Goal: Entertainment & Leisure: Consume media (video, audio)

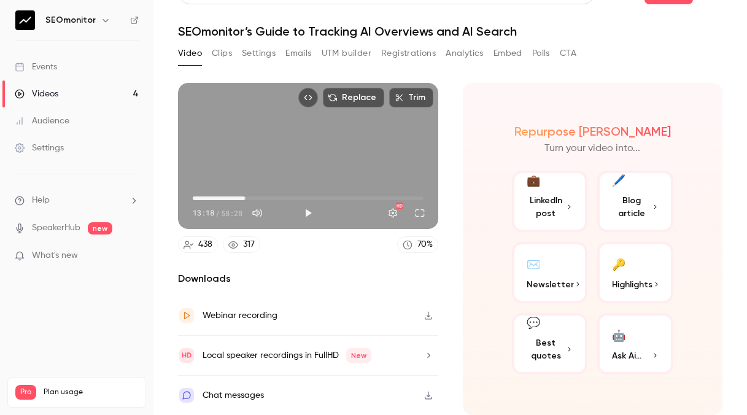
scroll to position [69, 0]
click at [320, 201] on button "Play" at bounding box center [308, 213] width 25 height 25
click at [320, 201] on button "Pause" at bounding box center [308, 213] width 25 height 25
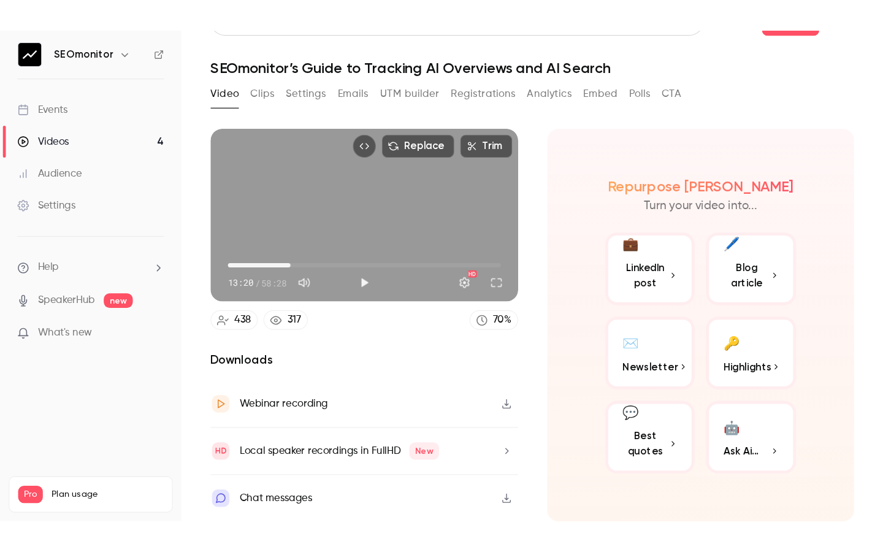
scroll to position [0, 0]
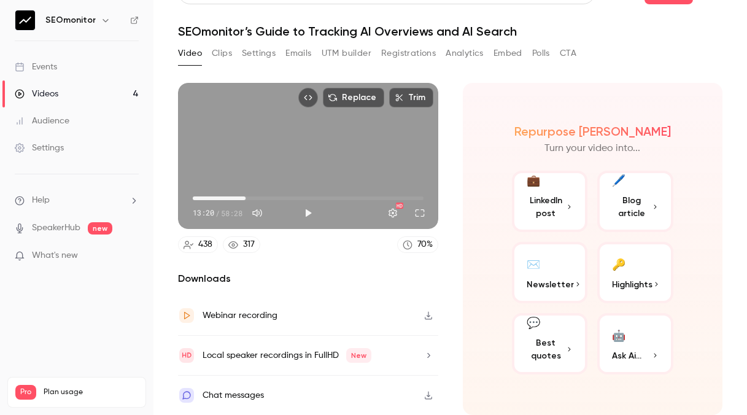
click at [438, 136] on div "Replace Trim 13:20 13:20 / 58:28 HD" at bounding box center [308, 156] width 260 height 146
click at [432, 201] on button "Full screen" at bounding box center [419, 213] width 25 height 25
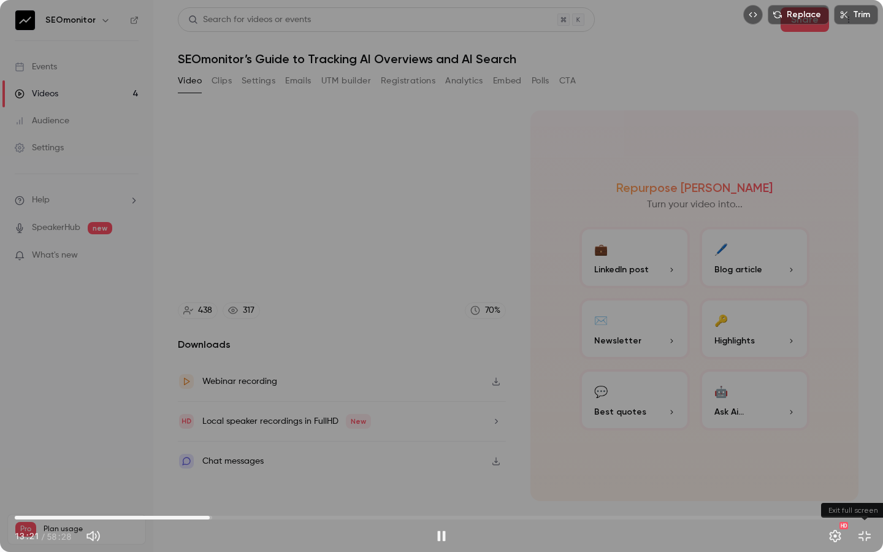
type input "***"
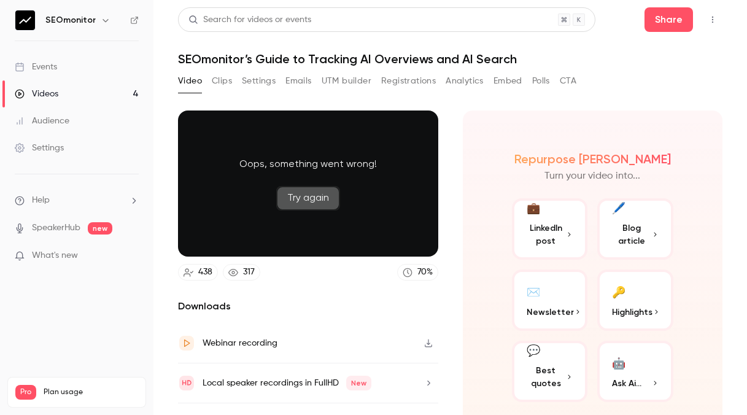
click at [340, 210] on button "Try again" at bounding box center [308, 198] width 64 height 25
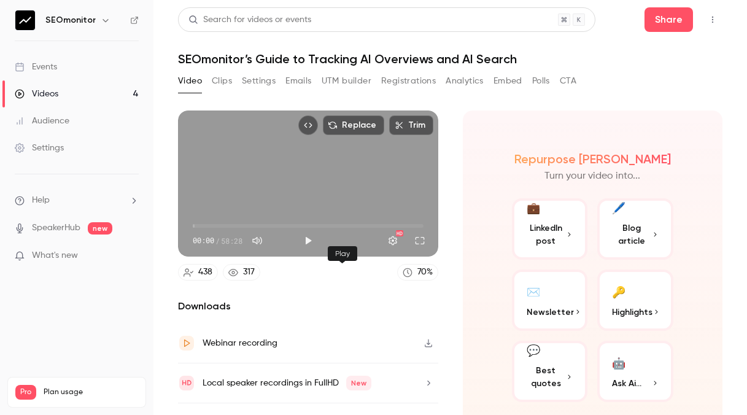
click at [320, 253] on button "Play" at bounding box center [308, 240] width 25 height 25
click at [255, 236] on span "00:01" at bounding box center [308, 226] width 231 height 20
click at [320, 253] on button "Pause" at bounding box center [308, 240] width 25 height 25
type input "*****"
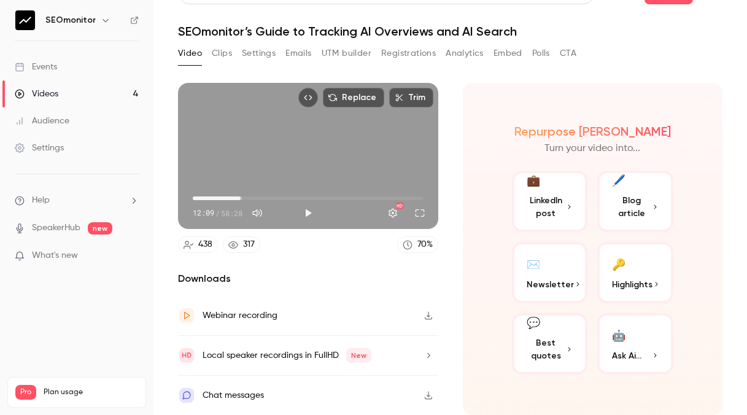
click at [368, 296] on div "Webinar recording" at bounding box center [308, 316] width 260 height 40
click at [299, 349] on div "Local speaker recordings in FullHD New" at bounding box center [286, 355] width 169 height 15
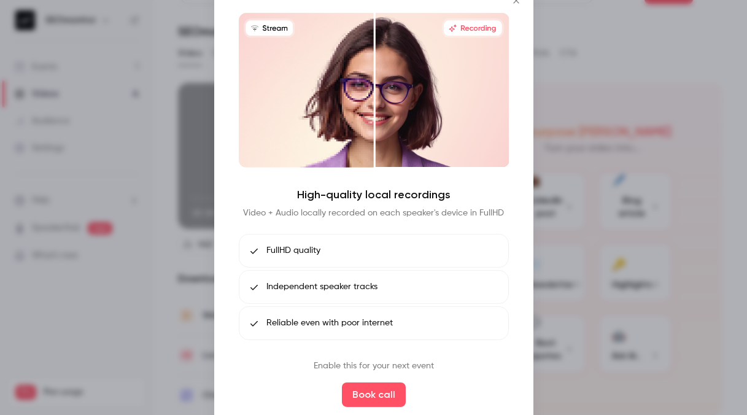
click at [552, 145] on div at bounding box center [373, 207] width 747 height 415
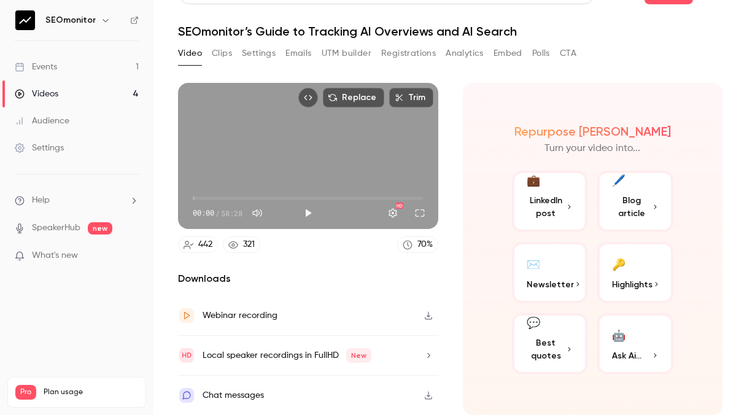
click at [655, 349] on p "Ask Ai..." at bounding box center [635, 355] width 47 height 13
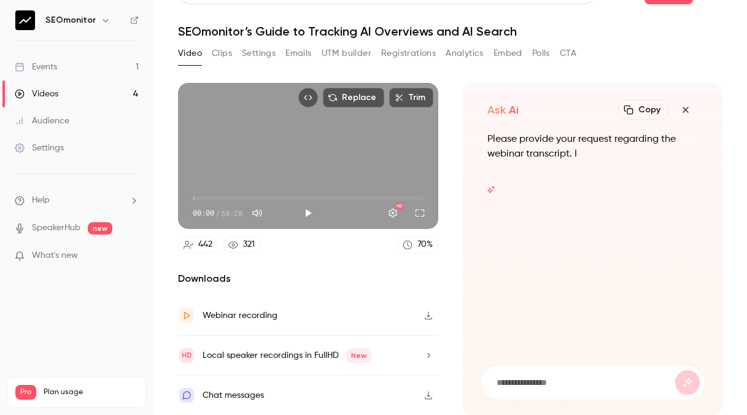
click at [685, 105] on icon "button" at bounding box center [685, 110] width 15 height 10
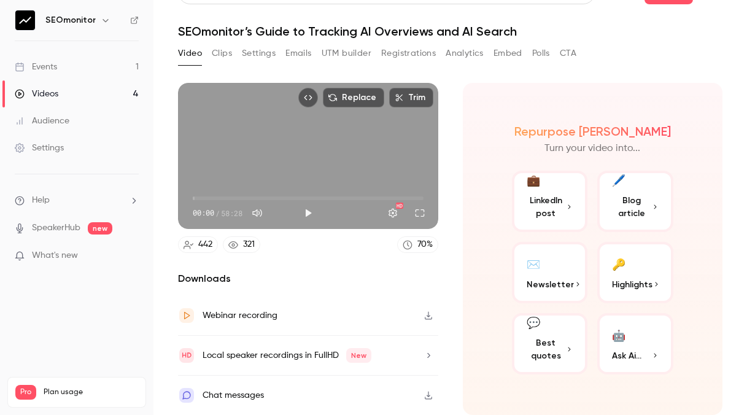
click at [274, 308] on div "Webinar recording" at bounding box center [239, 315] width 75 height 15
click at [303, 202] on button "Play" at bounding box center [308, 213] width 25 height 25
click at [286, 188] on span "00:00" at bounding box center [308, 198] width 231 height 20
click at [316, 188] on span "23:40" at bounding box center [308, 198] width 231 height 20
click at [353, 189] on span "31:18" at bounding box center [308, 198] width 231 height 20
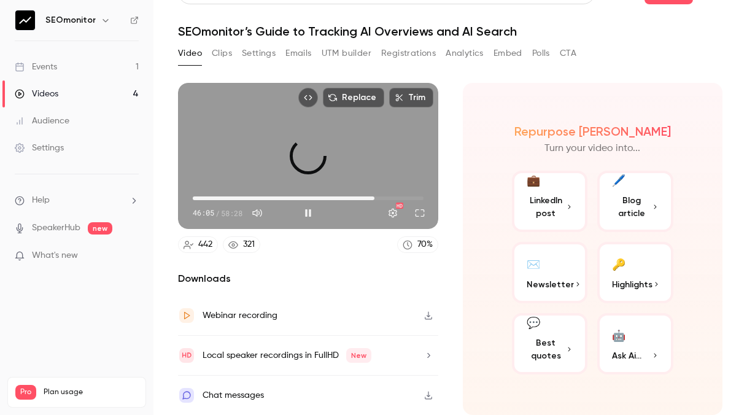
click at [374, 188] on span "46:05" at bounding box center [308, 198] width 231 height 20
click at [392, 188] on span "46:07" at bounding box center [308, 198] width 231 height 20
click at [405, 188] on span "50:47" at bounding box center [308, 198] width 231 height 20
click at [414, 188] on span "53:54" at bounding box center [308, 198] width 231 height 20
click at [424, 205] on button "Full screen" at bounding box center [419, 213] width 25 height 25
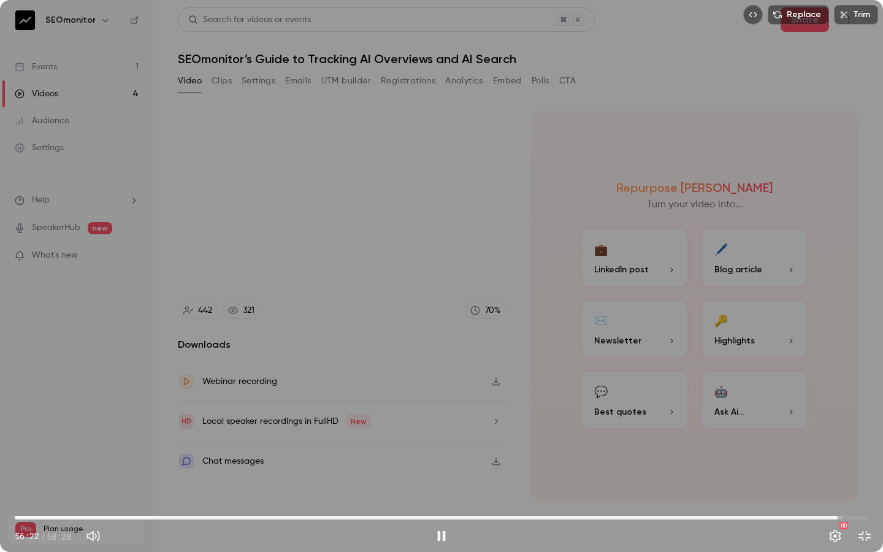
click at [746, 414] on span "56:22" at bounding box center [442, 518] width 854 height 20
click at [746, 414] on span "57:05" at bounding box center [442, 518] width 854 height 20
click at [746, 414] on span "57:43" at bounding box center [442, 518] width 854 height 20
click at [728, 414] on span "54:09" at bounding box center [442, 518] width 854 height 20
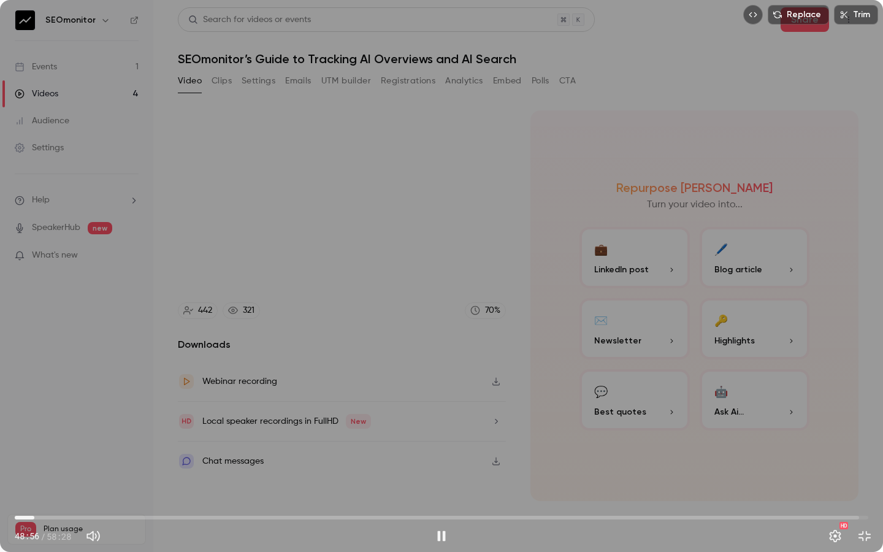
click at [34, 414] on span "01:20" at bounding box center [442, 518] width 854 height 20
click at [71, 414] on span "01:21" at bounding box center [442, 518] width 854 height 20
click at [80, 414] on span "03:53" at bounding box center [442, 518] width 854 height 20
click at [99, 414] on span "04:31" at bounding box center [442, 518] width 854 height 20
click at [116, 414] on span "05:49" at bounding box center [442, 518] width 854 height 20
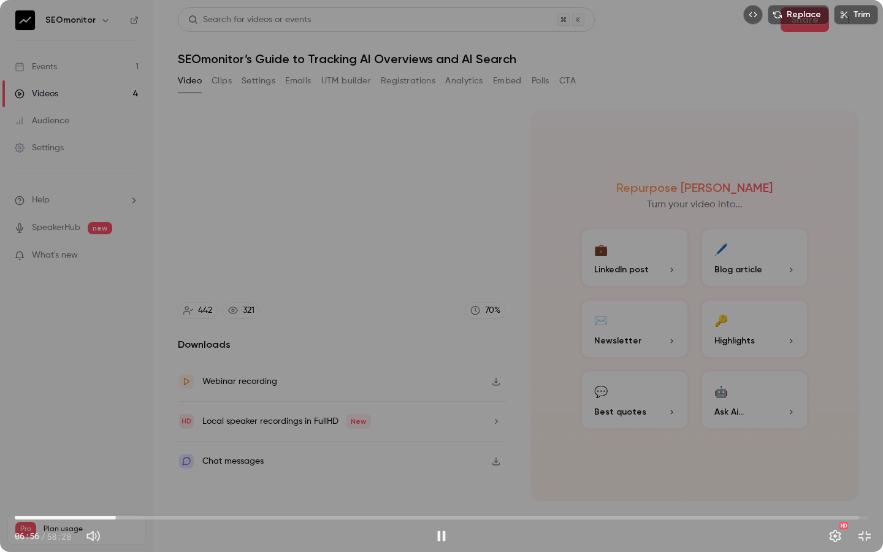
click at [131, 414] on span "06:56" at bounding box center [442, 518] width 854 height 20
click at [146, 414] on span "07:57" at bounding box center [442, 518] width 854 height 20
click at [167, 414] on span "09:00" at bounding box center [442, 518] width 854 height 20
click at [198, 414] on span "10:26" at bounding box center [442, 518] width 854 height 20
click at [233, 414] on span "12:36" at bounding box center [442, 518] width 854 height 20
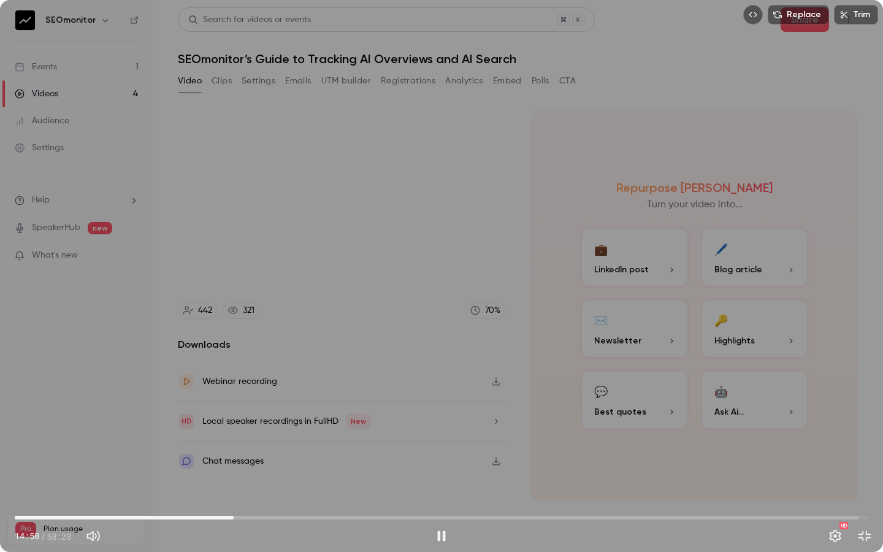
click at [274, 414] on span "14:58" at bounding box center [442, 518] width 854 height 20
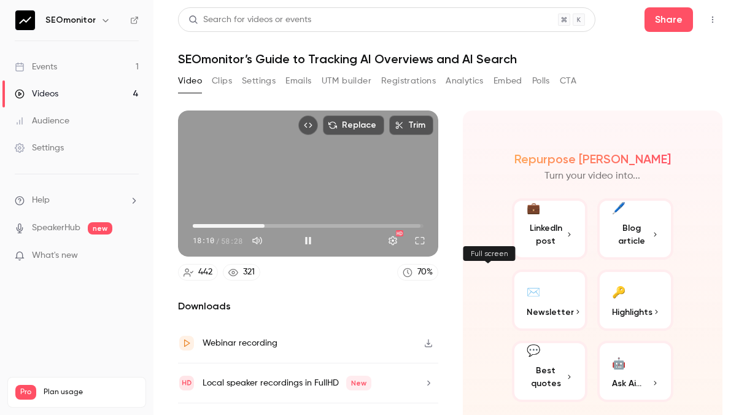
click at [432, 253] on button "Full screen" at bounding box center [419, 240] width 25 height 25
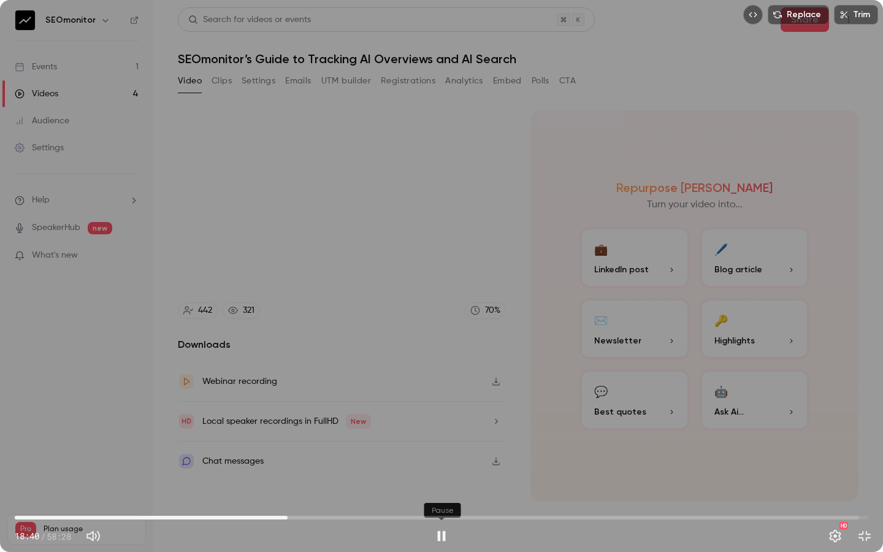
click at [442, 414] on button "Pause" at bounding box center [441, 536] width 25 height 25
click at [746, 414] on button "Exit full screen" at bounding box center [865, 536] width 25 height 25
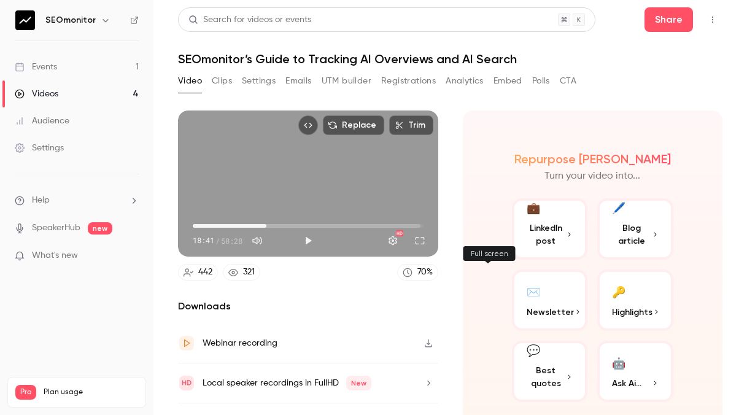
click at [432, 253] on button "Full screen" at bounding box center [419, 240] width 25 height 25
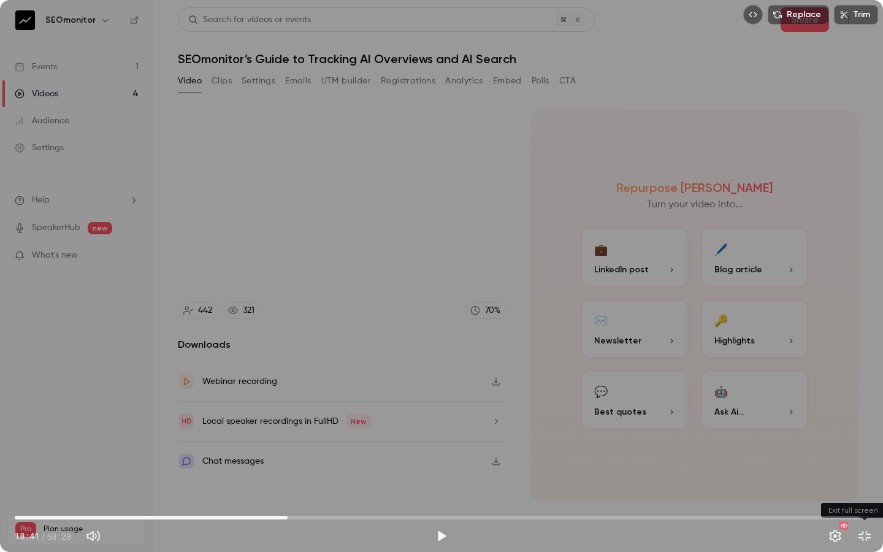
click at [746, 414] on button "Exit full screen" at bounding box center [865, 536] width 25 height 25
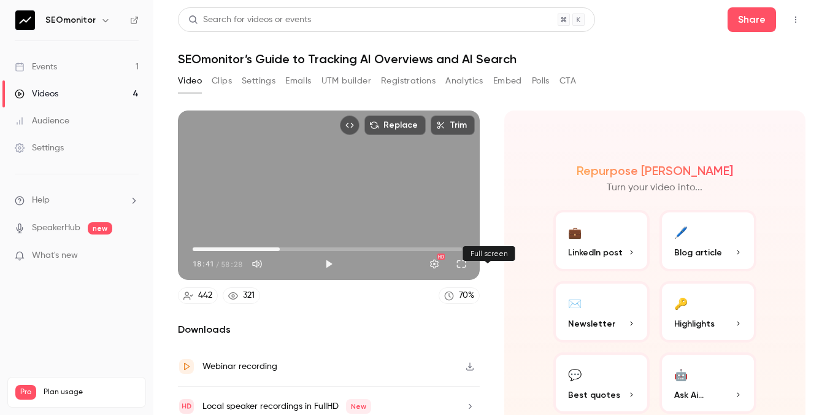
click at [474, 276] on button "Full screen" at bounding box center [461, 264] width 25 height 25
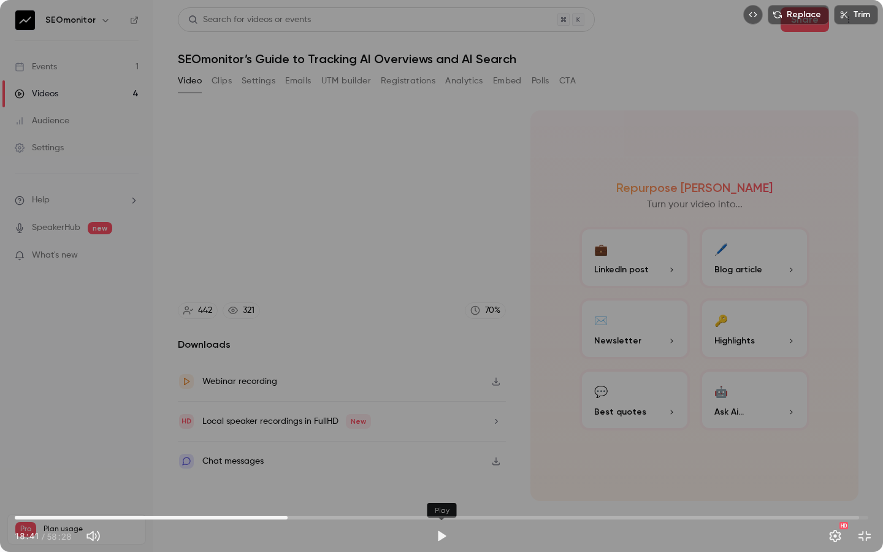
click at [442, 414] on button "Play" at bounding box center [441, 536] width 25 height 25
click at [746, 414] on button "Settings" at bounding box center [835, 536] width 25 height 25
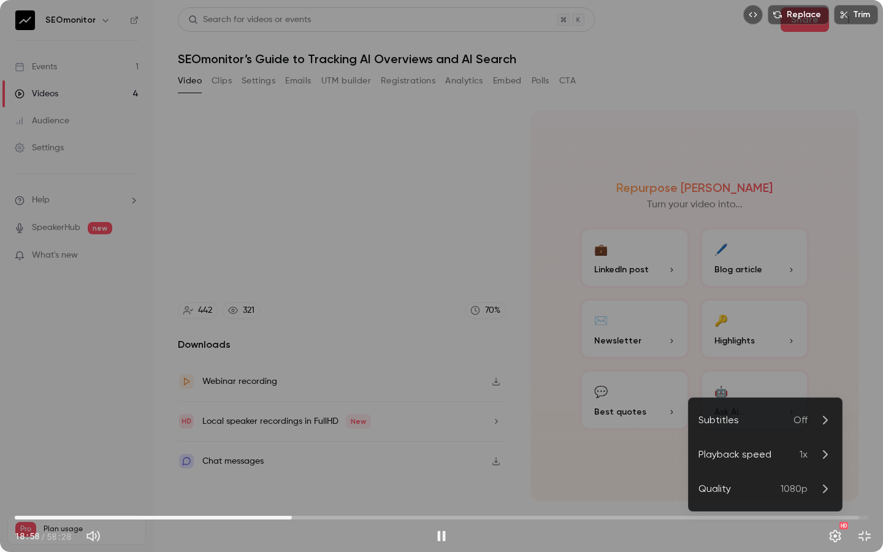
click at [746, 414] on icon at bounding box center [825, 454] width 15 height 15
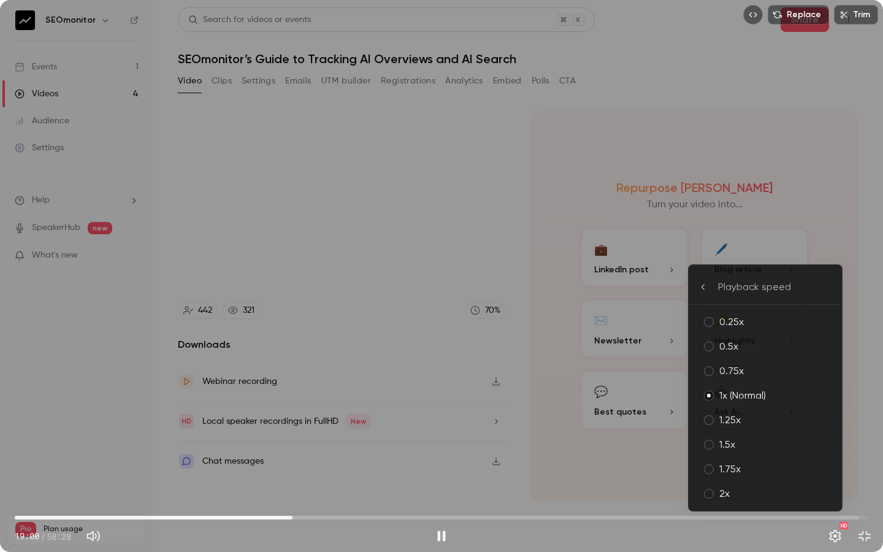
click at [746, 414] on div "2x" at bounding box center [776, 494] width 113 height 15
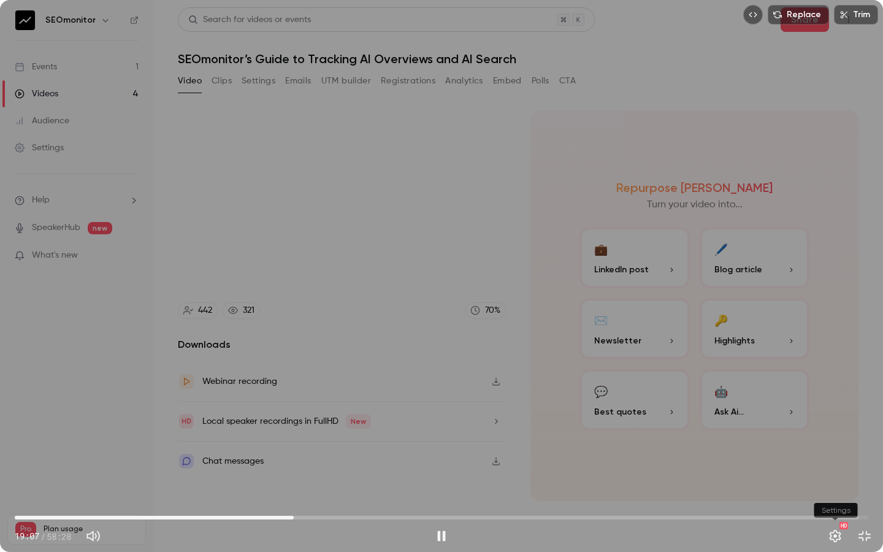
click at [746, 414] on button "Settings" at bounding box center [835, 536] width 25 height 25
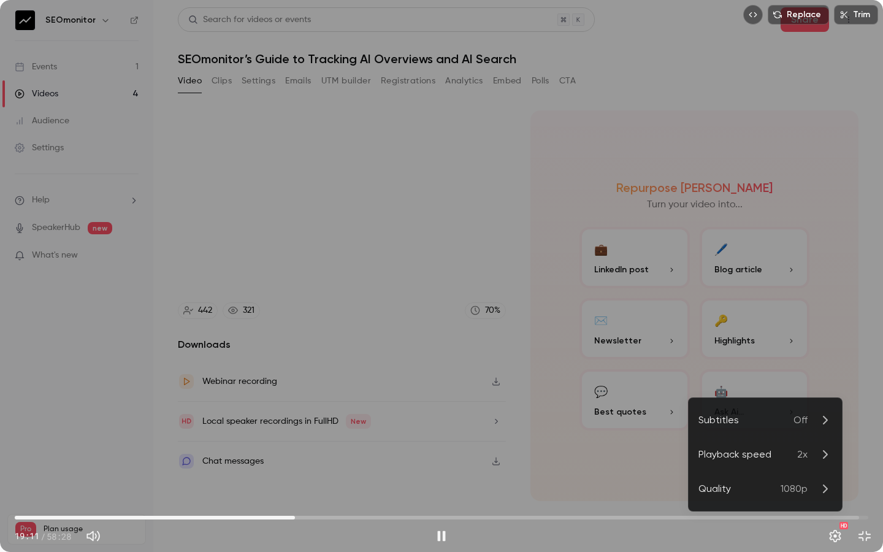
click at [746, 414] on p "Off" at bounding box center [813, 420] width 39 height 15
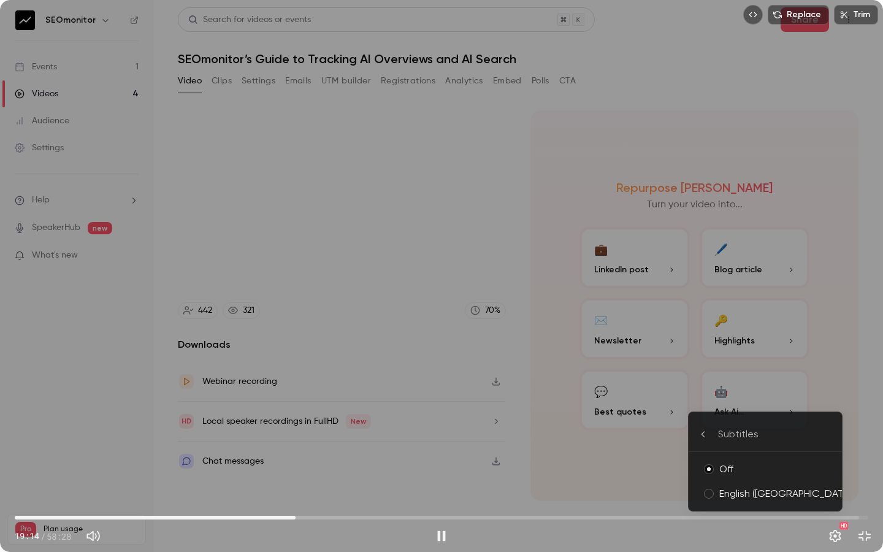
click at [746, 414] on div "English (South Africa)" at bounding box center [776, 494] width 113 height 15
click at [746, 390] on div at bounding box center [441, 276] width 883 height 552
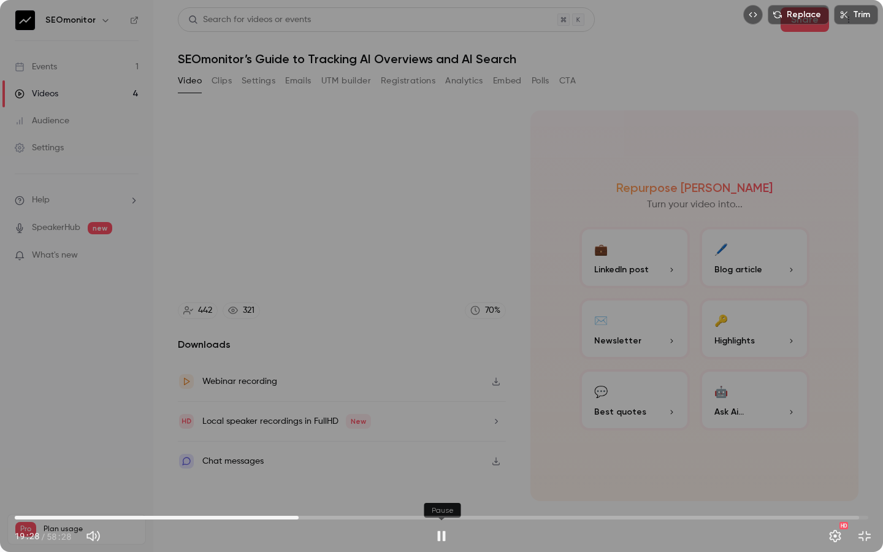
click at [442, 414] on button "Pause" at bounding box center [441, 536] width 25 height 25
click at [623, 414] on div "Replace Trim 18:59 18:59 / 58:28 HD" at bounding box center [441, 276] width 883 height 552
click at [746, 414] on button "Settings" at bounding box center [835, 536] width 25 height 25
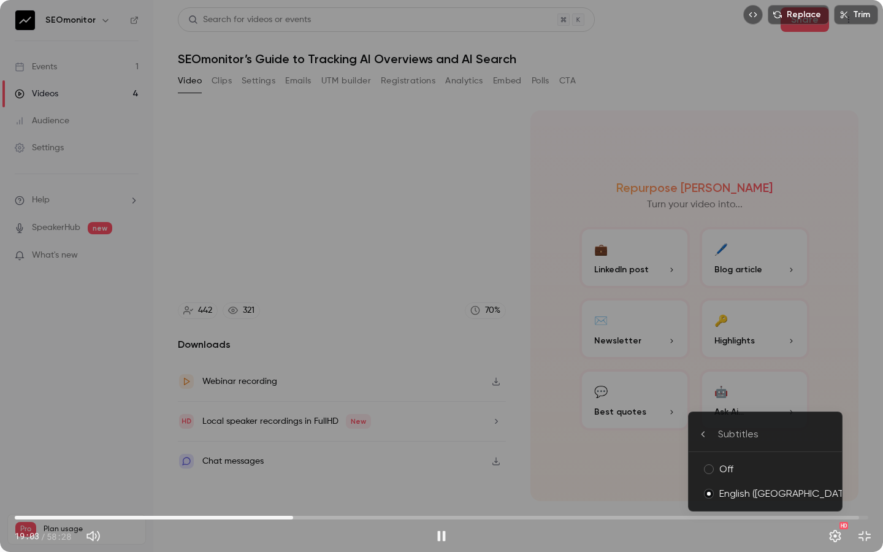
click at [746, 414] on div "Subtitles" at bounding box center [775, 434] width 114 height 15
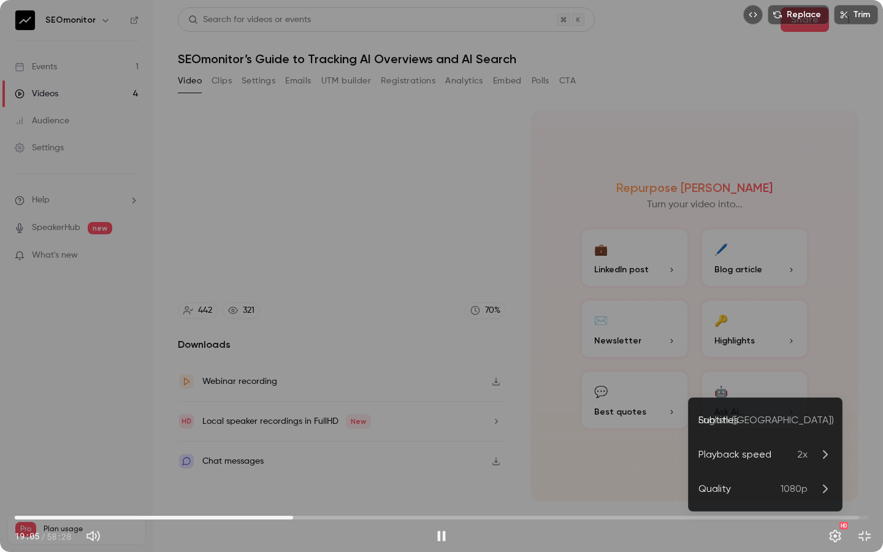
click at [746, 414] on li "Playback speed 2x" at bounding box center [765, 454] width 153 height 34
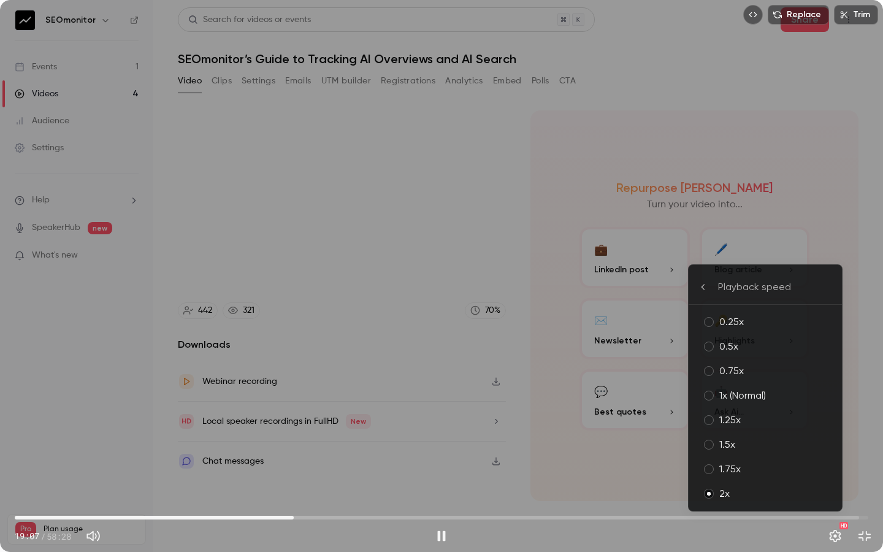
click at [746, 392] on div "1x (Normal)" at bounding box center [776, 395] width 113 height 15
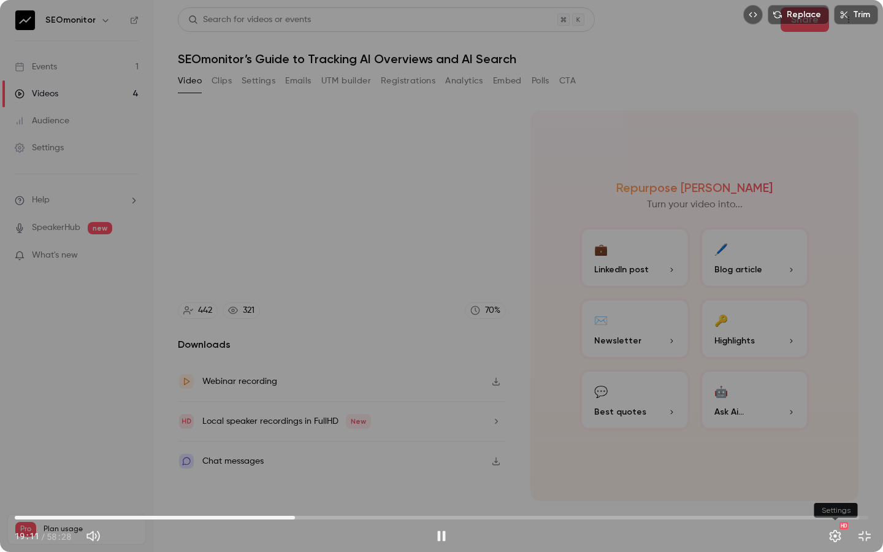
click at [746, 414] on button "Settings" at bounding box center [835, 536] width 25 height 25
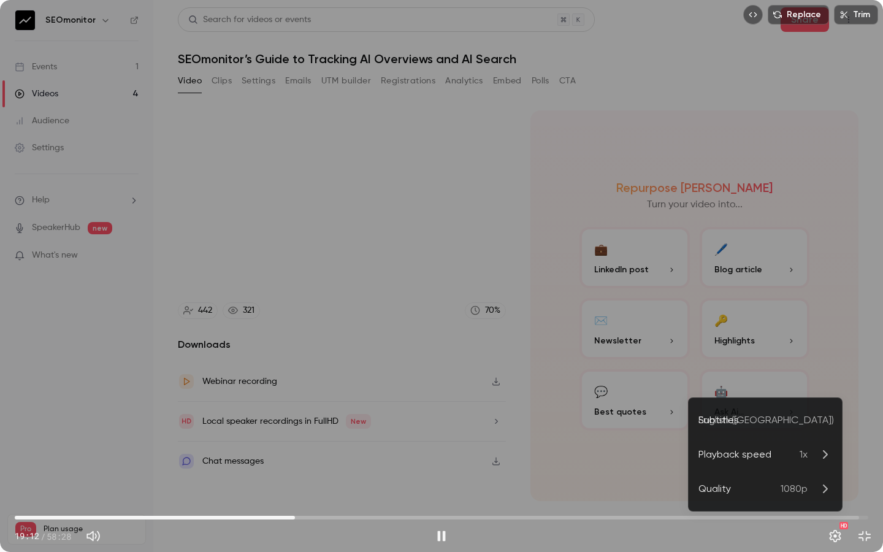
click at [746, 414] on icon at bounding box center [825, 454] width 15 height 15
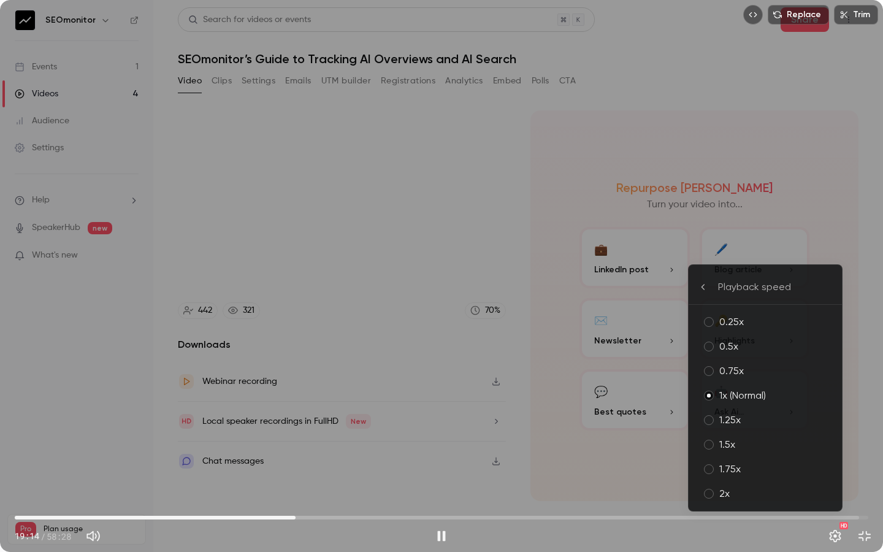
click at [746, 414] on li "1.25x" at bounding box center [765, 420] width 153 height 25
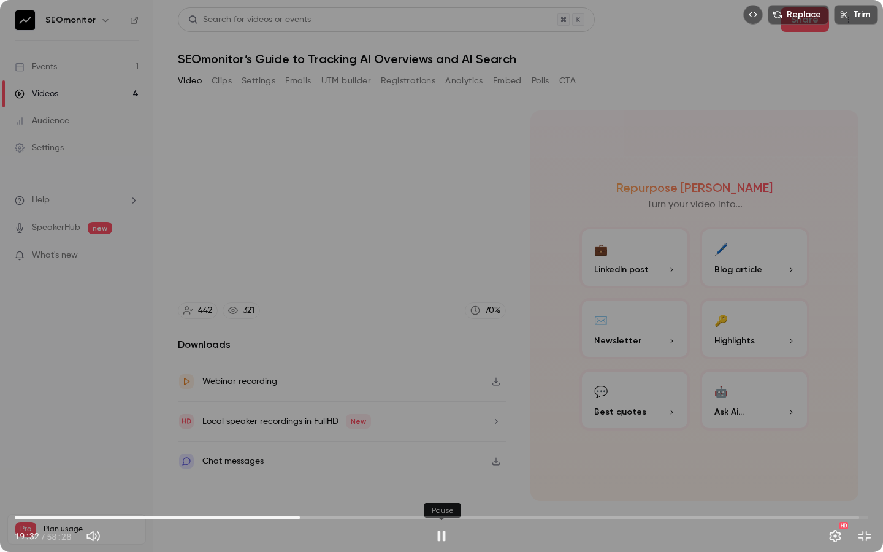
click at [441, 414] on button "Pause" at bounding box center [441, 536] width 25 height 25
click at [441, 414] on button "Play" at bounding box center [441, 536] width 25 height 25
click at [441, 414] on button "Pause" at bounding box center [441, 536] width 25 height 25
click at [746, 414] on button "Settings" at bounding box center [835, 536] width 25 height 25
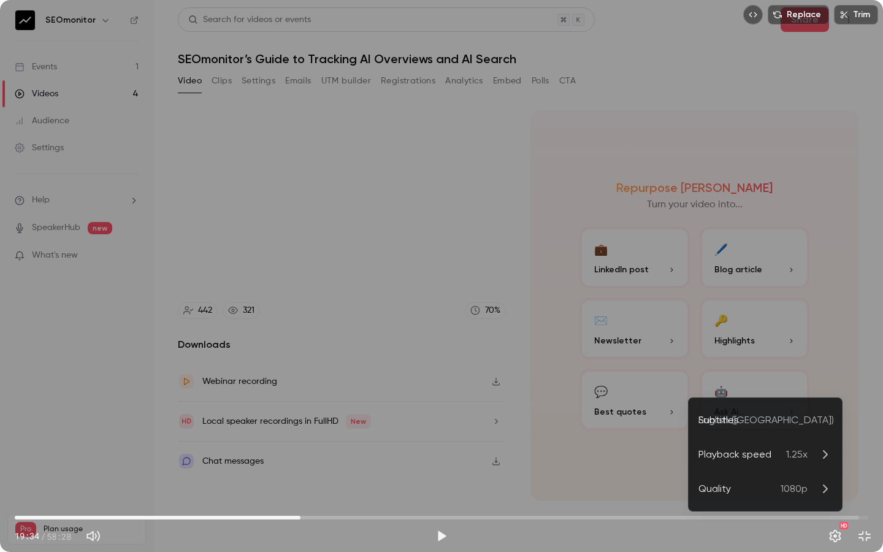
click at [746, 414] on icon at bounding box center [825, 454] width 15 height 15
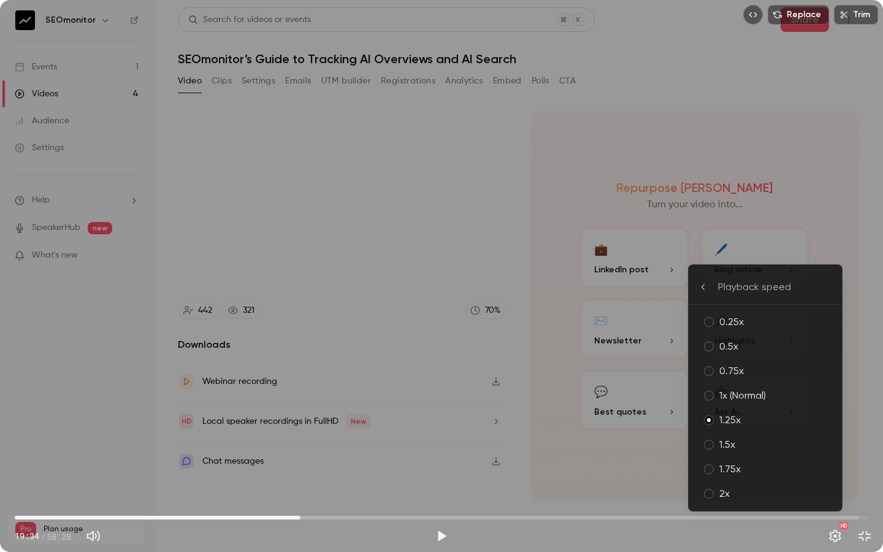
click at [746, 402] on div "1x (Normal)" at bounding box center [776, 395] width 113 height 15
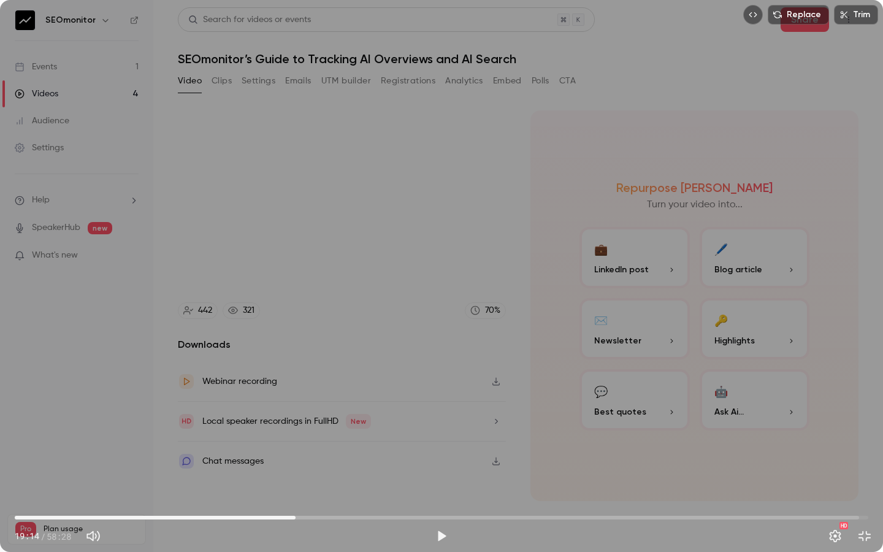
click at [328, 414] on div "Replace Trim 19:14 19:14 / 58:28 HD" at bounding box center [441, 276] width 883 height 552
click at [442, 414] on button "Pause" at bounding box center [441, 536] width 25 height 25
click at [746, 414] on button "Exit full screen" at bounding box center [865, 536] width 25 height 25
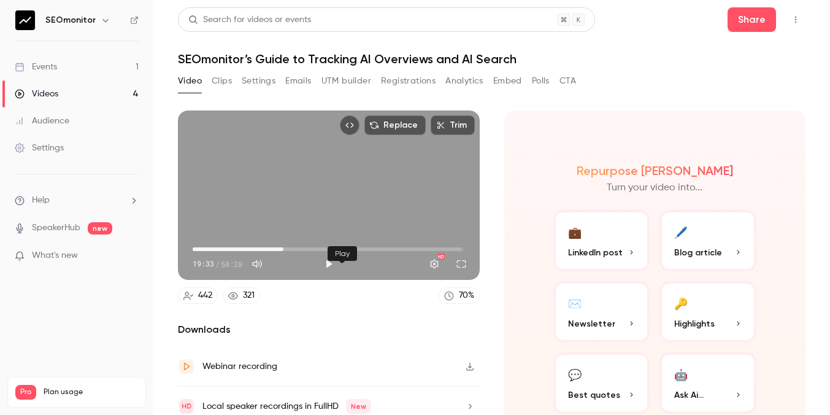
click at [341, 275] on button "Play" at bounding box center [329, 264] width 25 height 25
click at [474, 276] on button "Full screen" at bounding box center [461, 264] width 25 height 25
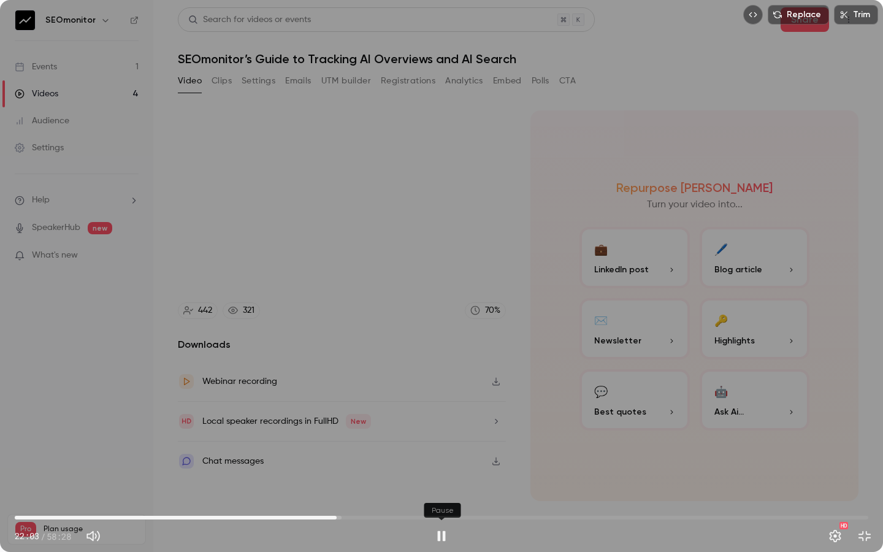
click at [442, 414] on button "Pause" at bounding box center [441, 536] width 25 height 25
click at [746, 414] on button "Exit full screen" at bounding box center [865, 536] width 25 height 25
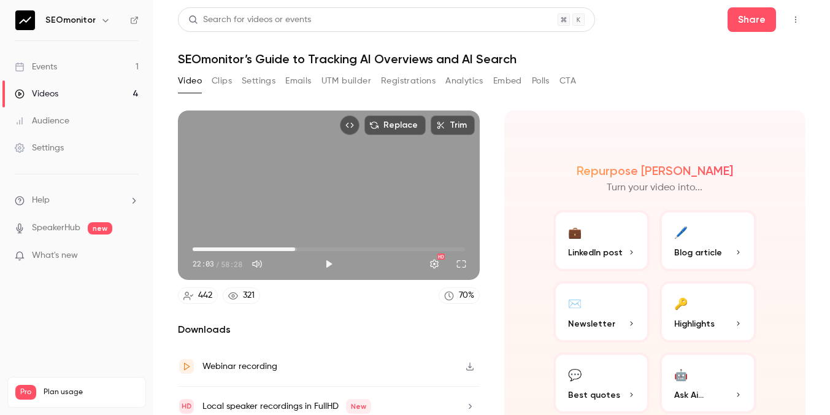
click at [474, 276] on button "Full screen" at bounding box center [461, 264] width 25 height 25
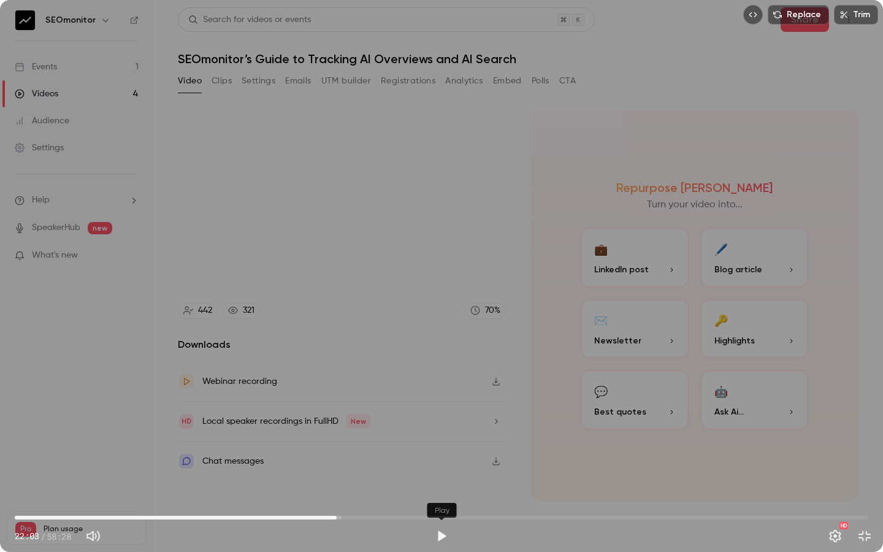
click at [442, 414] on button "Play" at bounding box center [441, 536] width 25 height 25
type input "******"
click at [445, 414] on button "Pause" at bounding box center [441, 536] width 25 height 25
click at [442, 414] on button "Play" at bounding box center [441, 536] width 25 height 25
type input "****"
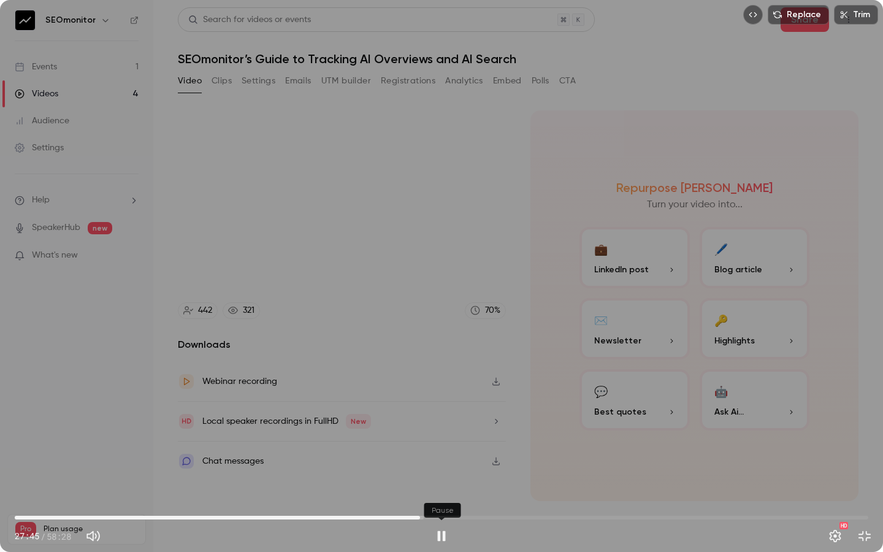
click at [441, 414] on button "Pause" at bounding box center [441, 536] width 25 height 25
